Goal: Transaction & Acquisition: Purchase product/service

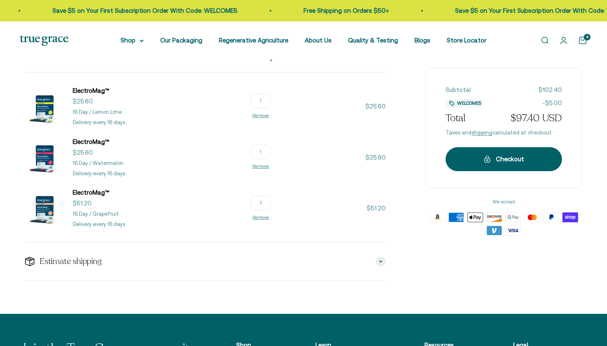
scroll to position [121, 0]
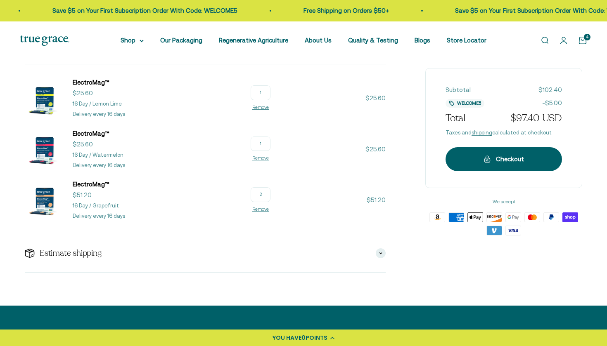
click at [44, 140] on img at bounding box center [45, 150] width 40 height 40
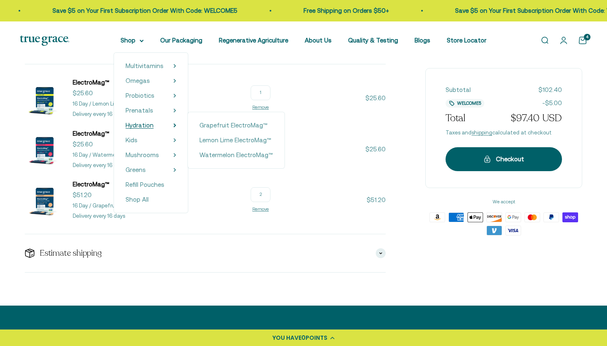
click at [126, 123] on span "Hydration" at bounding box center [139, 125] width 28 height 7
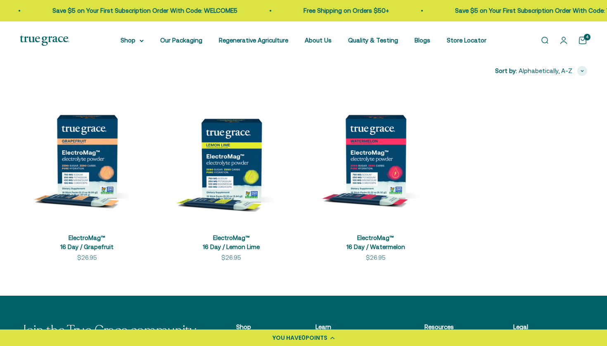
scroll to position [163, 0]
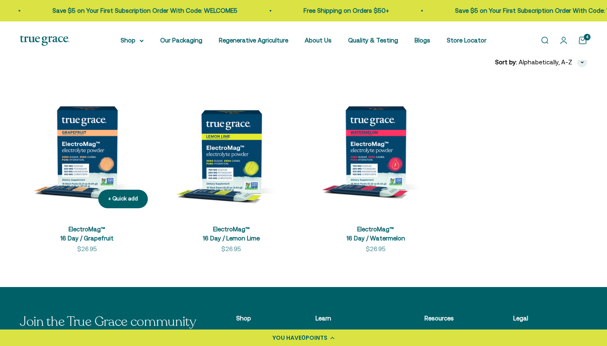
click at [108, 142] on img at bounding box center [87, 147] width 135 height 135
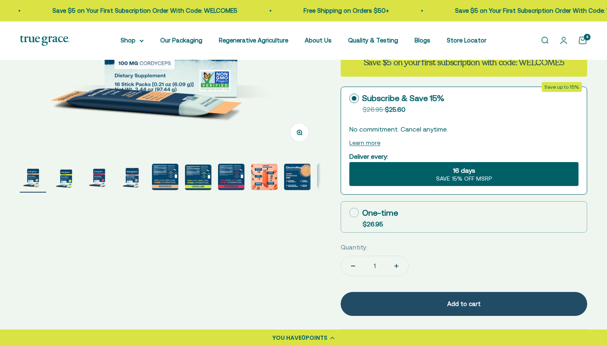
scroll to position [290, 0]
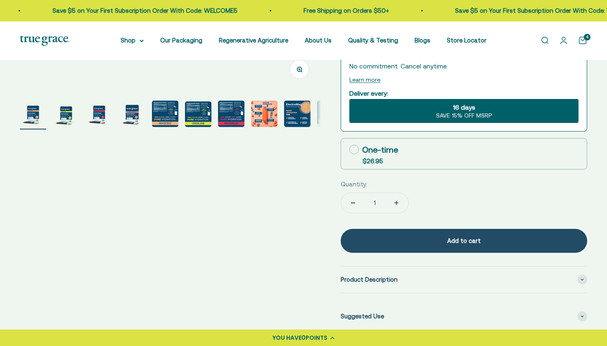
click at [354, 151] on icon at bounding box center [353, 149] width 9 height 9
click at [349, 150] on input "One-time $26.95" at bounding box center [349, 149] width 0 height 0
radio input "true"
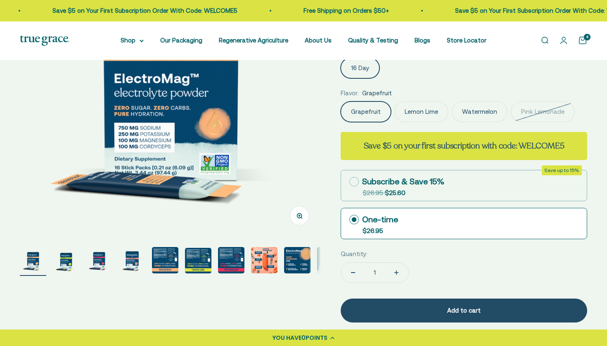
scroll to position [144, 0]
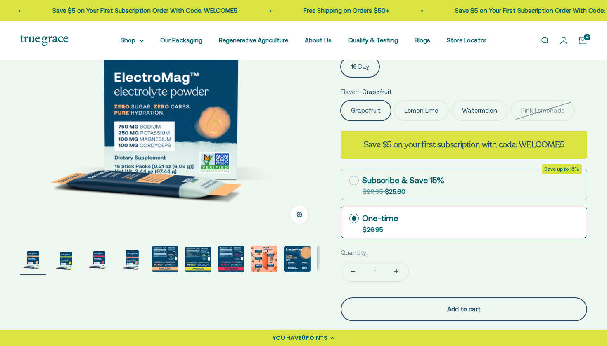
click at [430, 306] on div "Add to cart" at bounding box center [463, 310] width 213 height 10
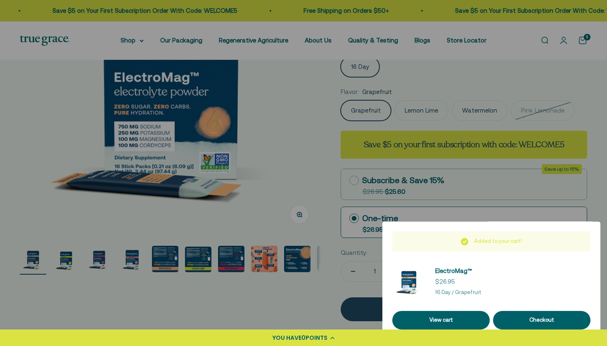
click at [316, 293] on div at bounding box center [303, 173] width 607 height 346
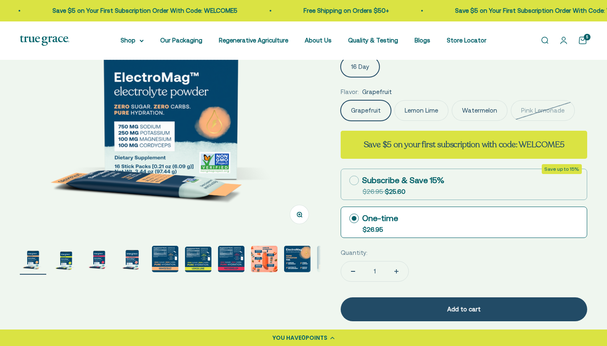
click at [414, 112] on label "Lemon Lime" at bounding box center [421, 110] width 54 height 21
click at [340, 100] on input "Lemon Lime" at bounding box center [340, 100] width 0 height 0
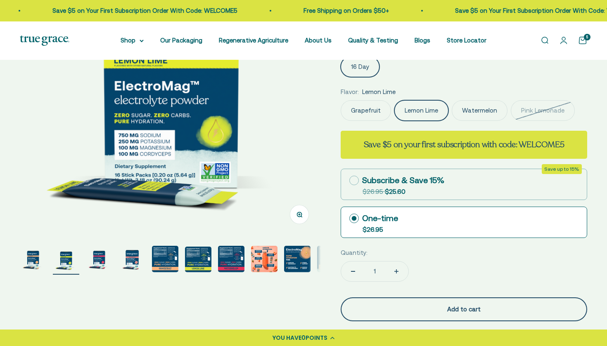
click at [437, 314] on button "Add to cart" at bounding box center [463, 310] width 246 height 24
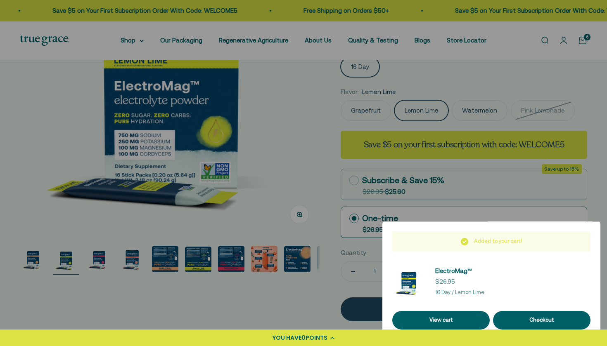
click at [295, 304] on div at bounding box center [303, 173] width 607 height 346
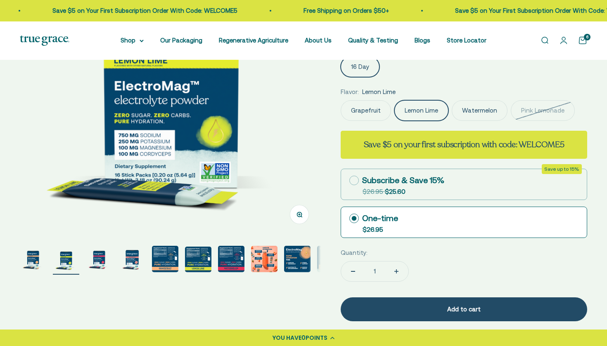
click at [477, 113] on label "Watermelon" at bounding box center [479, 110] width 56 height 21
click at [340, 100] on input "Watermelon" at bounding box center [340, 100] width 0 height 0
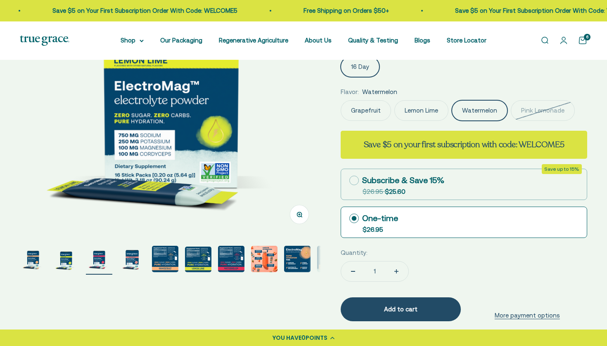
scroll to position [0, 622]
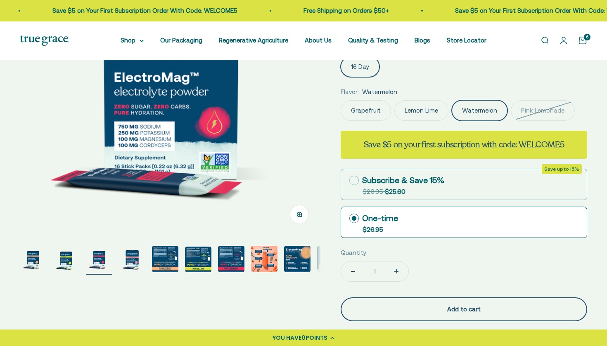
click at [371, 311] on div "Add to cart" at bounding box center [463, 310] width 213 height 10
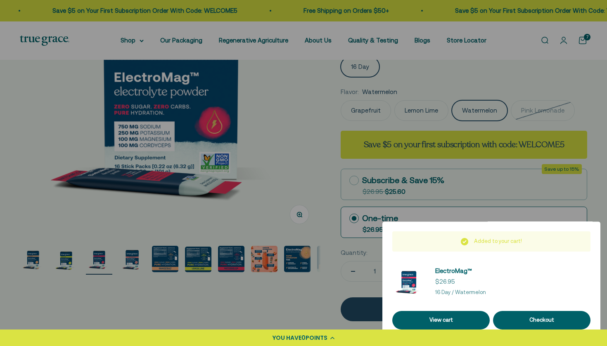
click at [285, 310] on div at bounding box center [303, 173] width 607 height 346
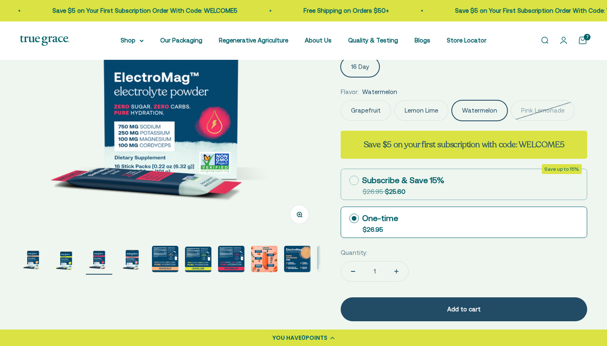
scroll to position [125, 0]
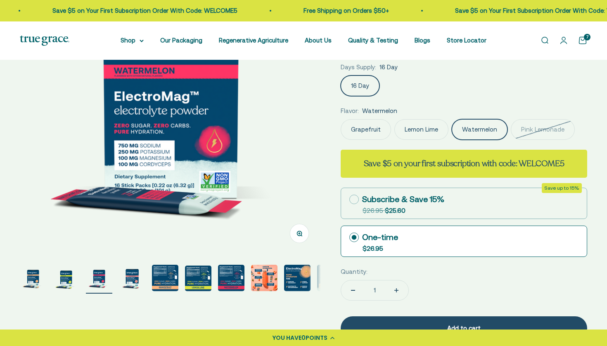
click at [584, 39] on cart-count "7" at bounding box center [587, 37] width 7 height 7
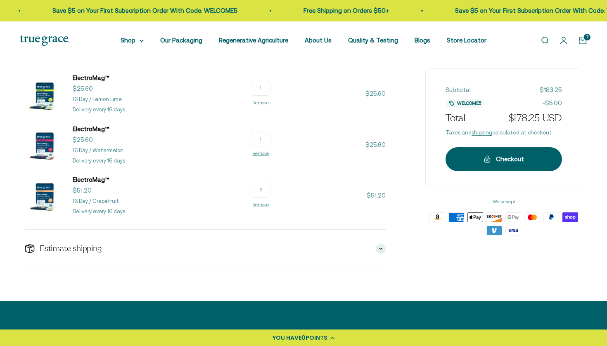
scroll to position [276, 0]
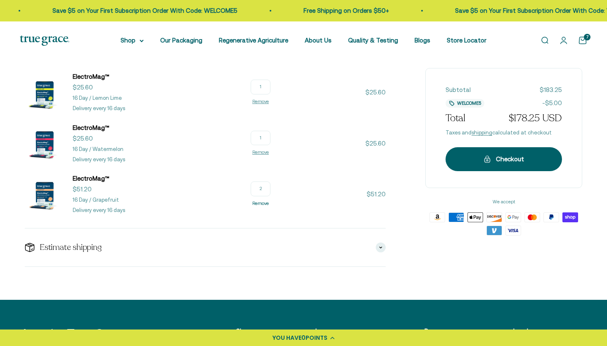
click at [269, 202] on link "Remove" at bounding box center [260, 203] width 17 height 5
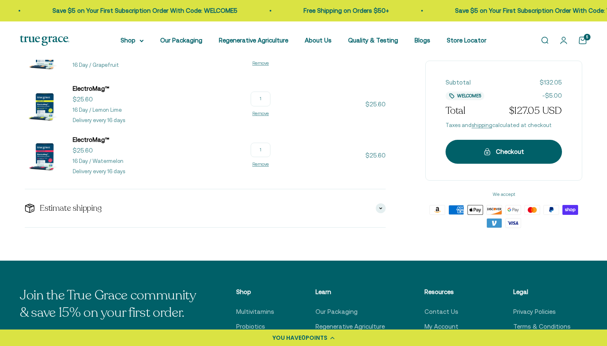
scroll to position [243, 0]
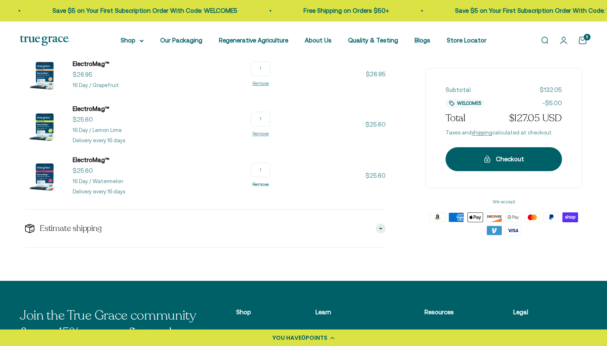
click at [269, 184] on link "Remove" at bounding box center [260, 184] width 17 height 5
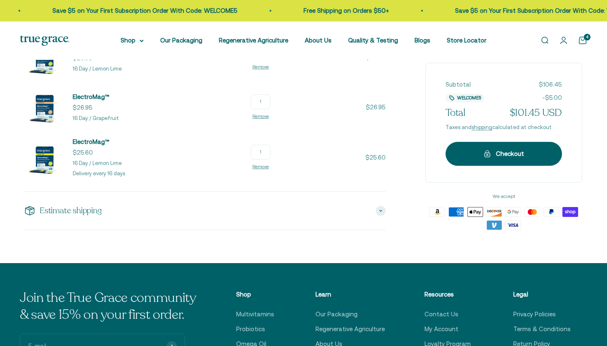
scroll to position [219, 0]
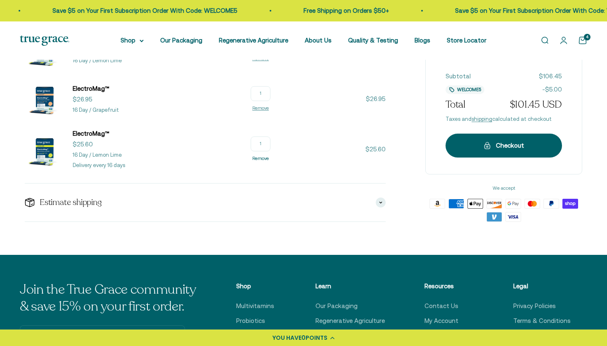
click at [269, 158] on link "Remove" at bounding box center [260, 158] width 17 height 5
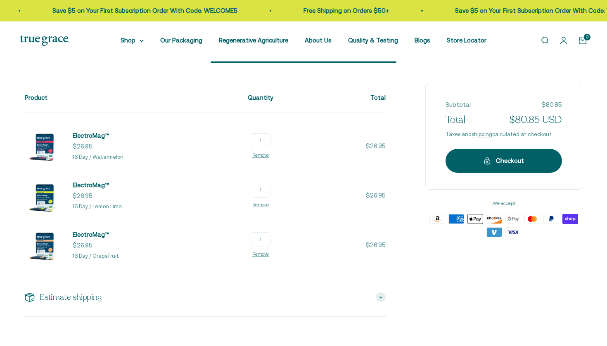
scroll to position [87, 0]
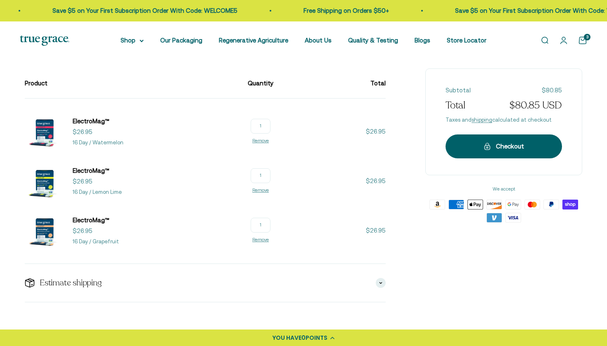
drag, startPoint x: 289, startPoint y: 224, endPoint x: 254, endPoint y: 225, distance: 35.5
click at [254, 225] on line-item-quantity "1 Remove" at bounding box center [261, 231] width 26 height 26
type input "2"
click at [390, 264] on div "Product Quantity Total ElectroMag™ Sale price $26.95 16 Day / Watermelon 1 Remo…" at bounding box center [303, 186] width 557 height 234
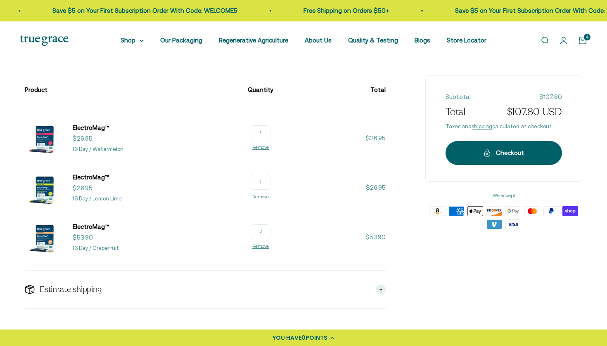
scroll to position [81, 0]
